Goal: Task Accomplishment & Management: Complete application form

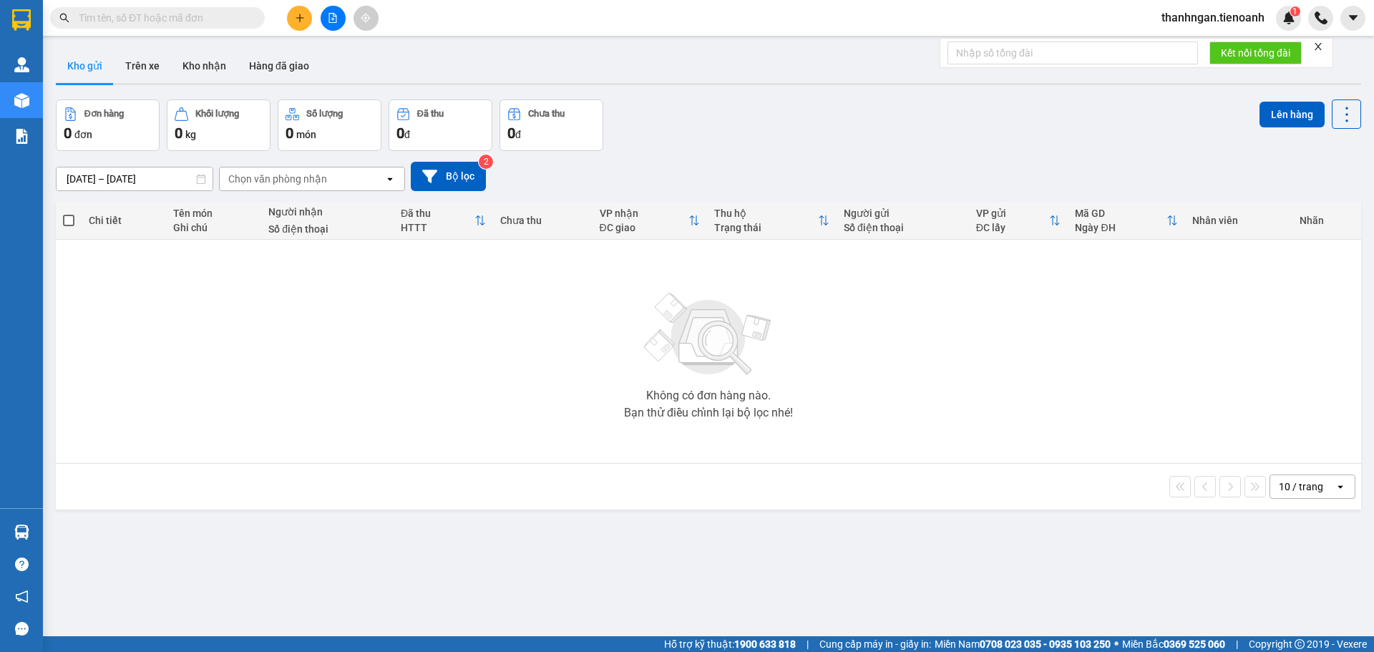
click at [248, 18] on span at bounding box center [157, 17] width 215 height 21
click at [237, 13] on input "text" at bounding box center [163, 18] width 169 height 16
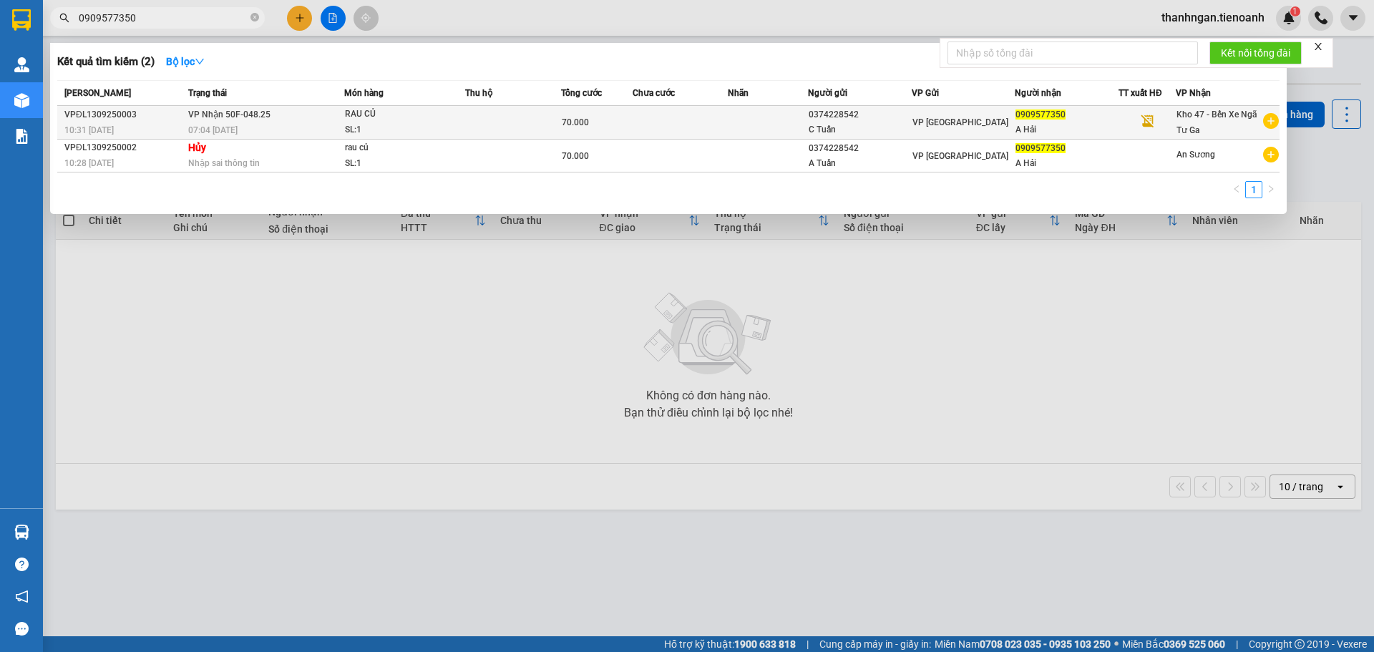
type input "0909577350"
click at [1116, 125] on div "A Hải" at bounding box center [1067, 129] width 102 height 15
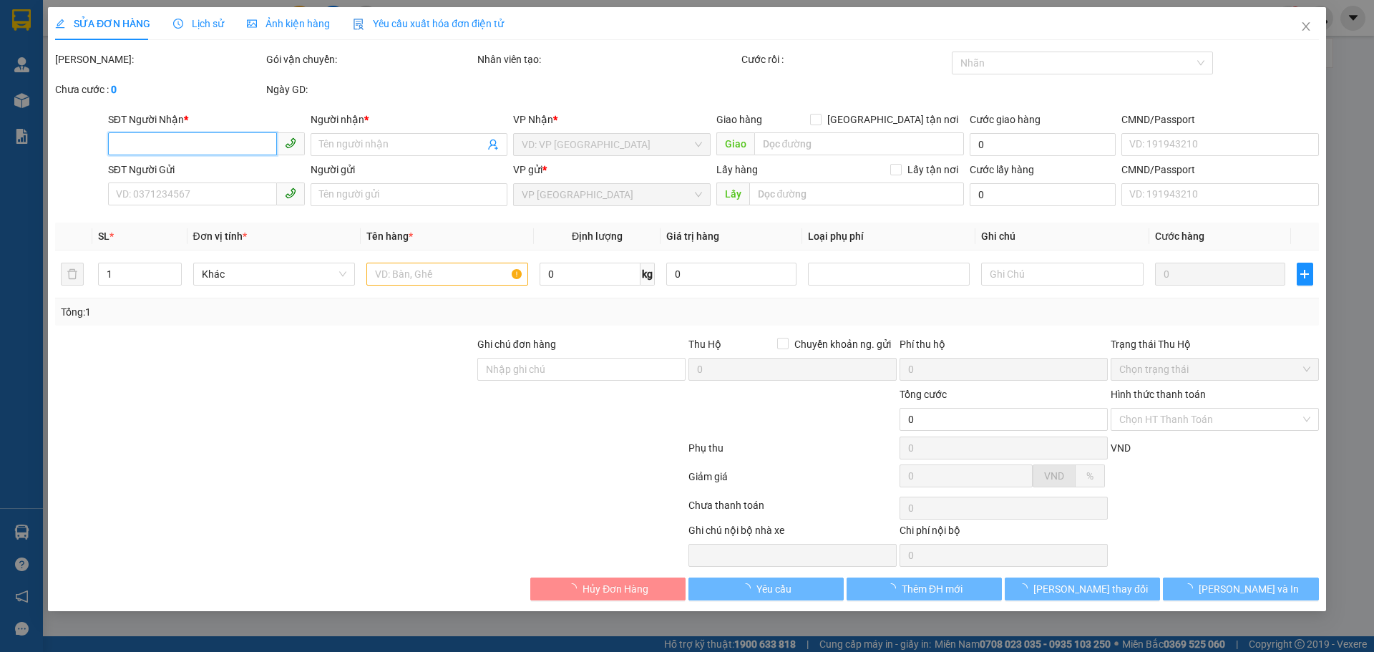
type input "0909577350"
type input "A Hải"
type input "0374228542"
type input "C Tuấn"
type input "70.000"
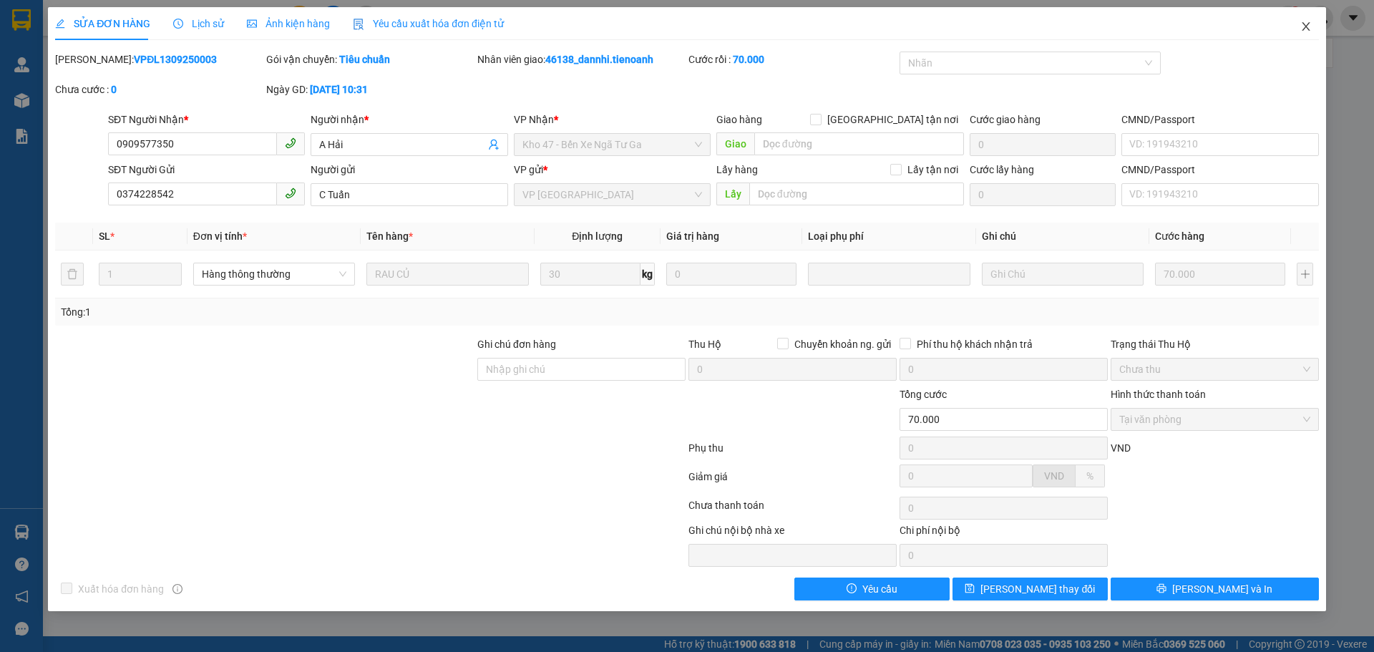
click at [1305, 26] on icon "close" at bounding box center [1306, 26] width 8 height 9
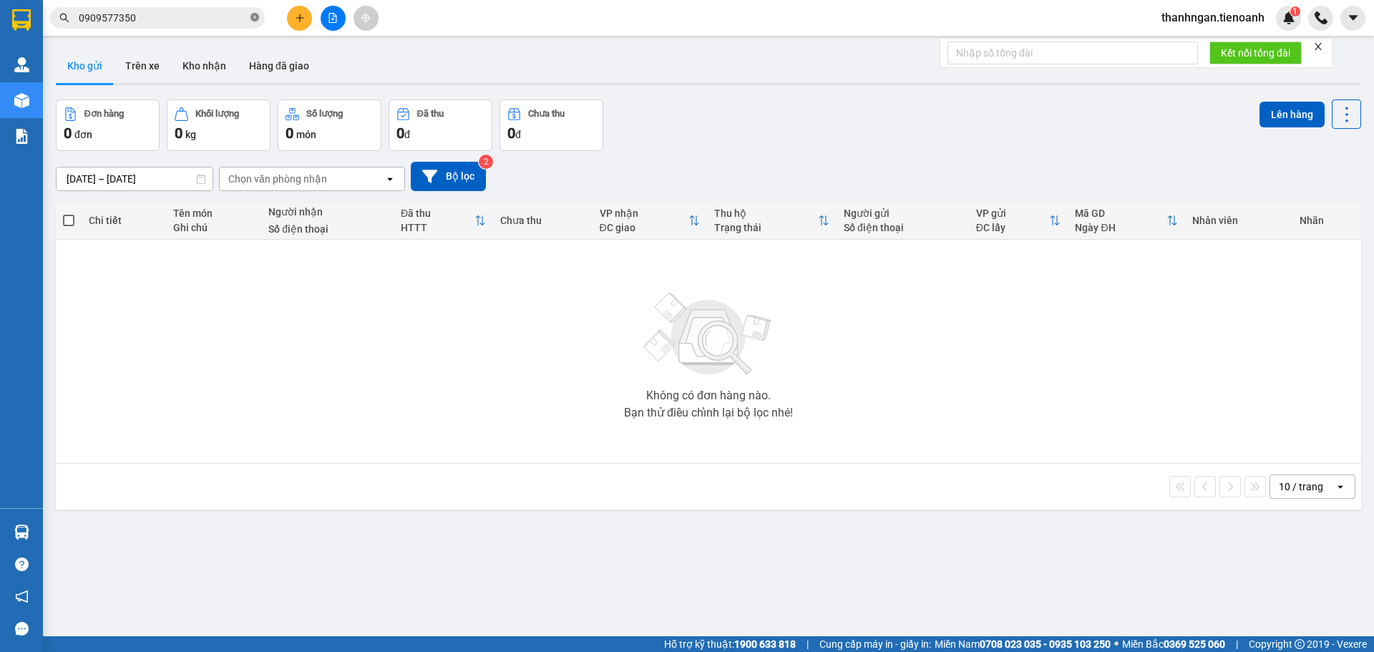
click at [254, 15] on icon "close-circle" at bounding box center [255, 17] width 9 height 9
